Goal: Consume media (video, audio)

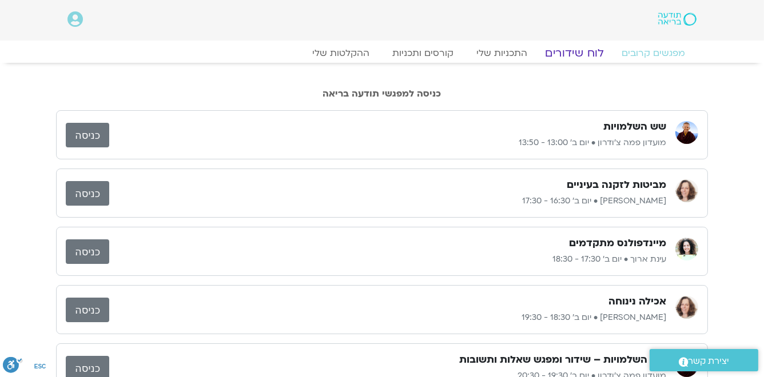
click at [581, 54] on link "לוח שידורים" at bounding box center [575, 53] width 86 height 14
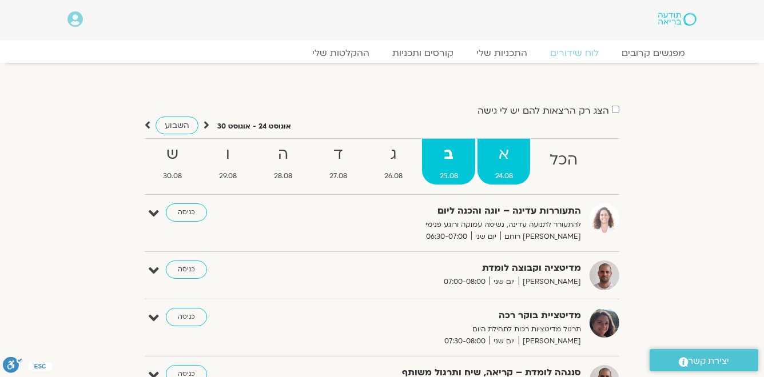
click at [506, 151] on strong "א" at bounding box center [504, 155] width 53 height 26
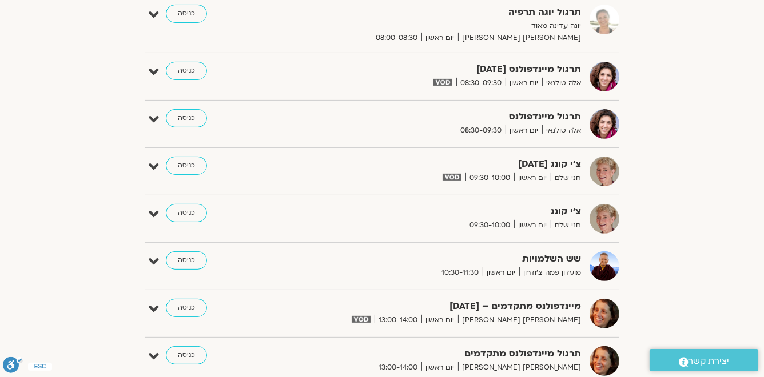
scroll to position [549, 0]
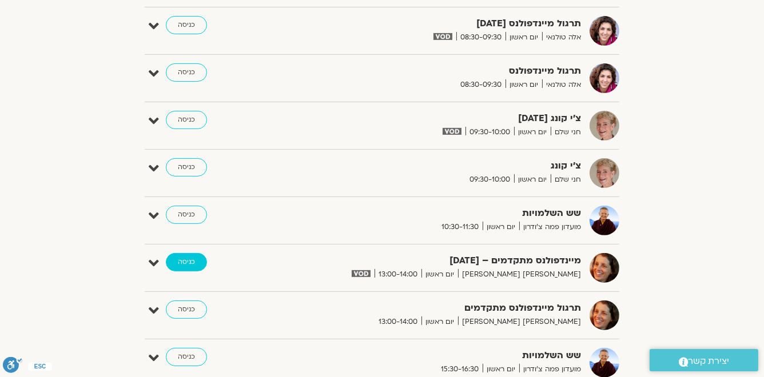
click at [189, 260] on link "כניסה" at bounding box center [186, 262] width 41 height 18
